Goal: Find specific page/section: Find specific page/section

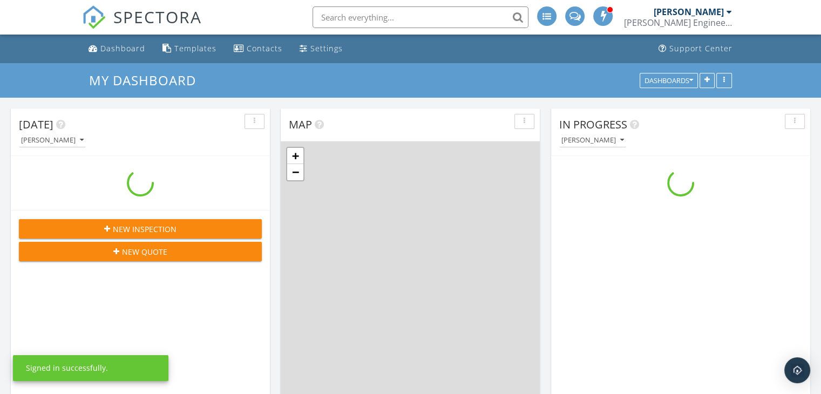
scroll to position [891, 838]
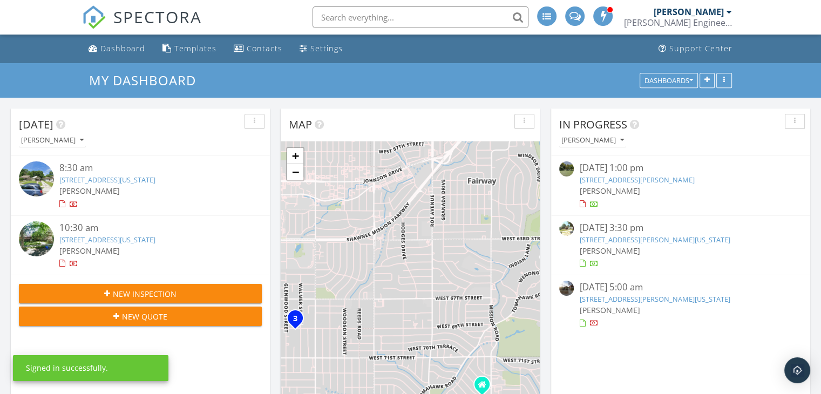
click at [361, 18] on input "text" at bounding box center [421, 17] width 216 height 22
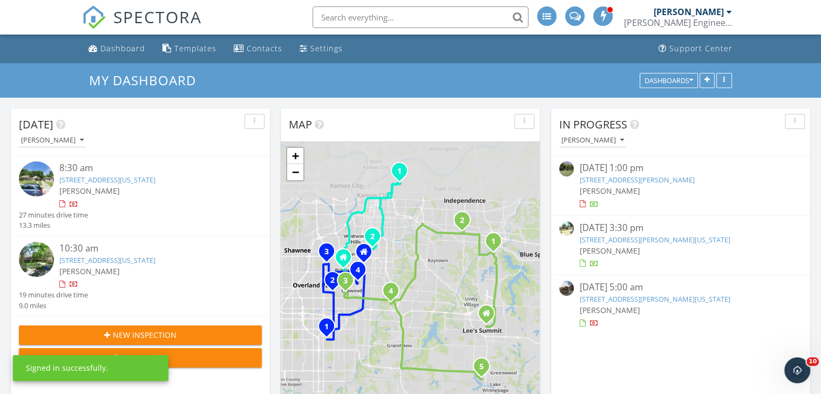
scroll to position [0, 0]
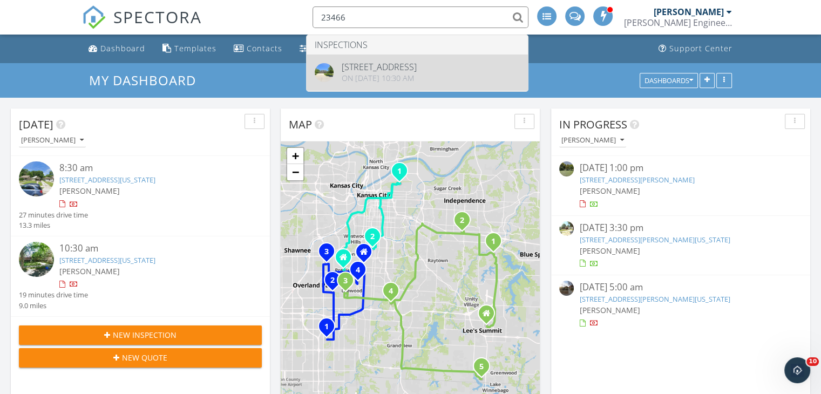
type input "23466"
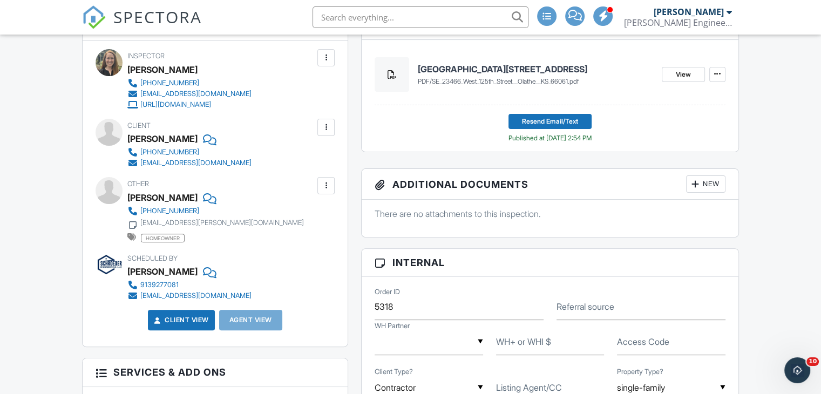
scroll to position [72, 0]
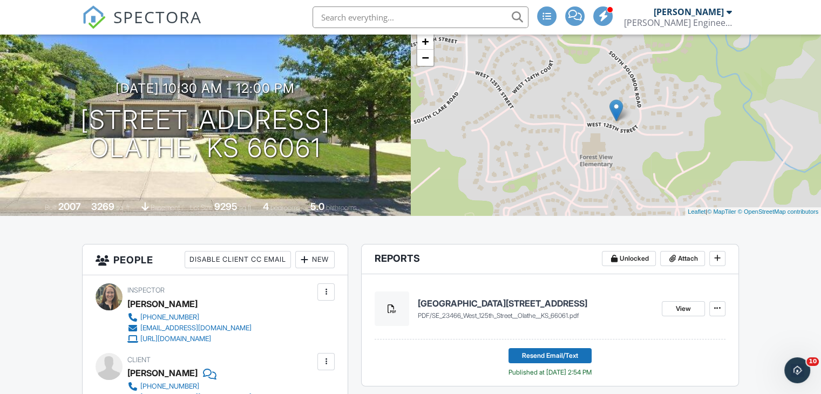
click at [472, 303] on h4 "[GEOGRAPHIC_DATA][STREET_ADDRESS]" at bounding box center [535, 303] width 235 height 12
